Goal: Find specific page/section: Find specific page/section

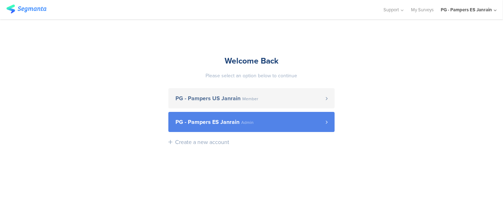
click at [222, 120] on span "PG - Pampers ES Janrain" at bounding box center [207, 123] width 64 height 6
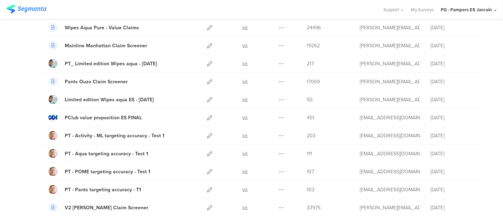
scroll to position [452, 0]
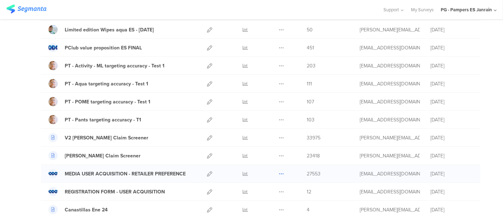
click at [279, 172] on icon at bounding box center [281, 174] width 5 height 5
click at [165, 170] on div "MEDIA USER ACQUISITION - RETAILER PREFERENCE" at bounding box center [125, 173] width 121 height 7
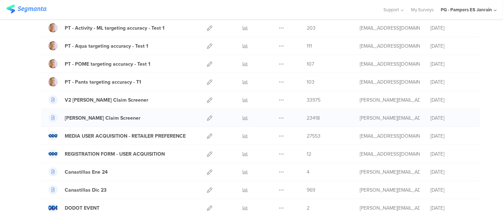
scroll to position [491, 0]
click at [279, 133] on icon at bounding box center [281, 135] width 5 height 5
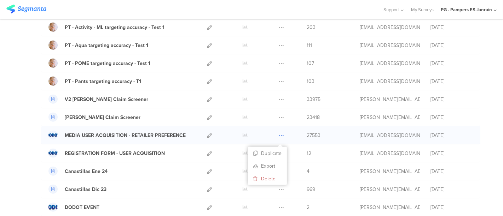
click at [279, 133] on icon at bounding box center [281, 135] width 5 height 5
